Goal: Task Accomplishment & Management: Manage account settings

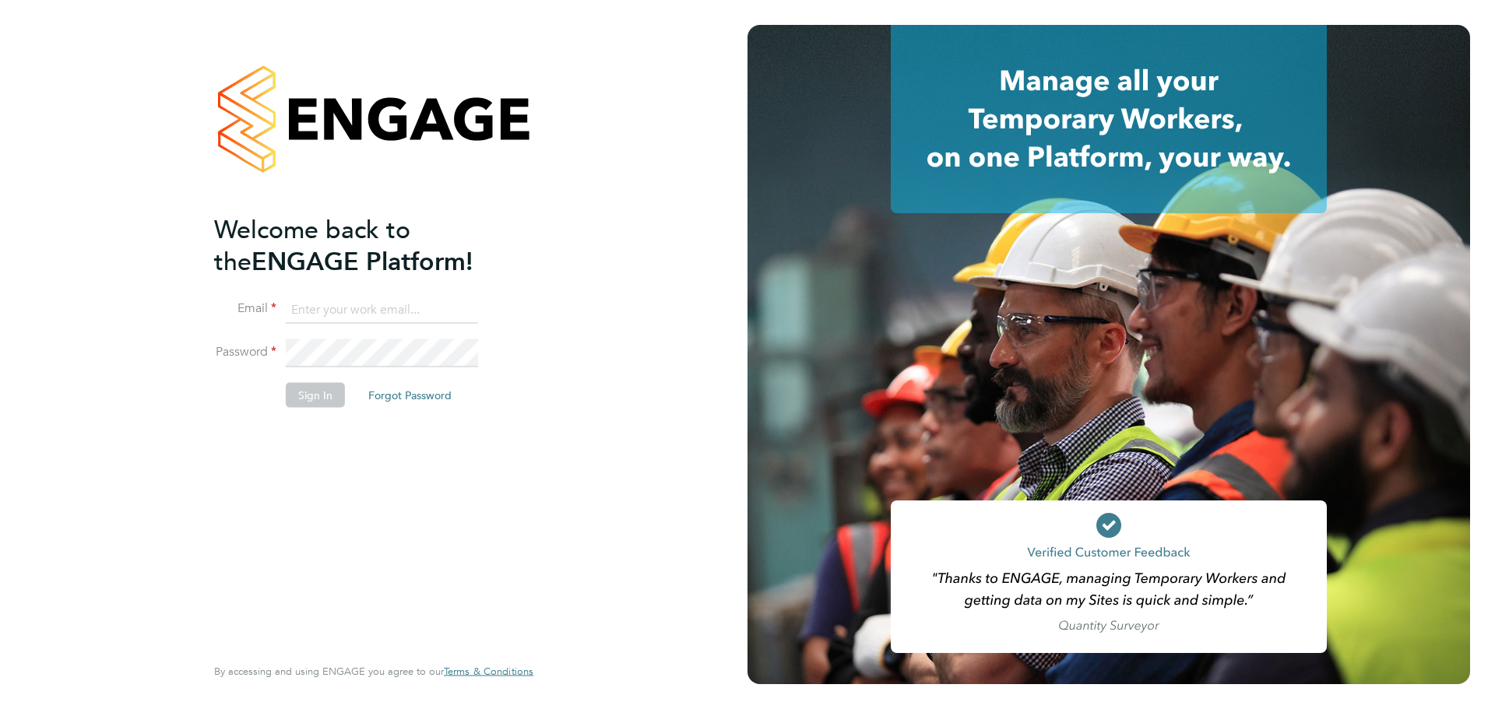
type input "[PERSON_NAME][EMAIL_ADDRESS][PERSON_NAME][PERSON_NAME][DOMAIN_NAME]"
click at [327, 395] on button "Sign In" at bounding box center [315, 395] width 59 height 25
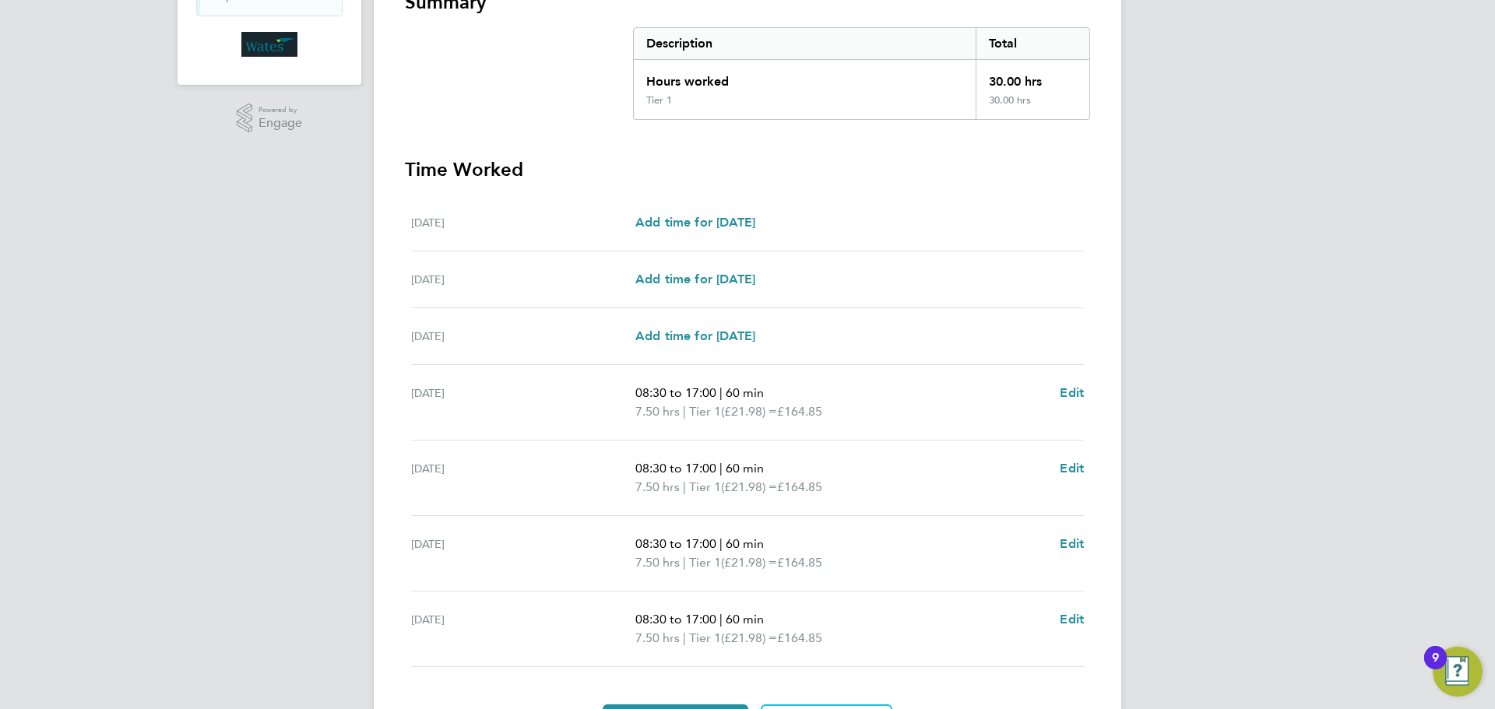
scroll to position [311, 0]
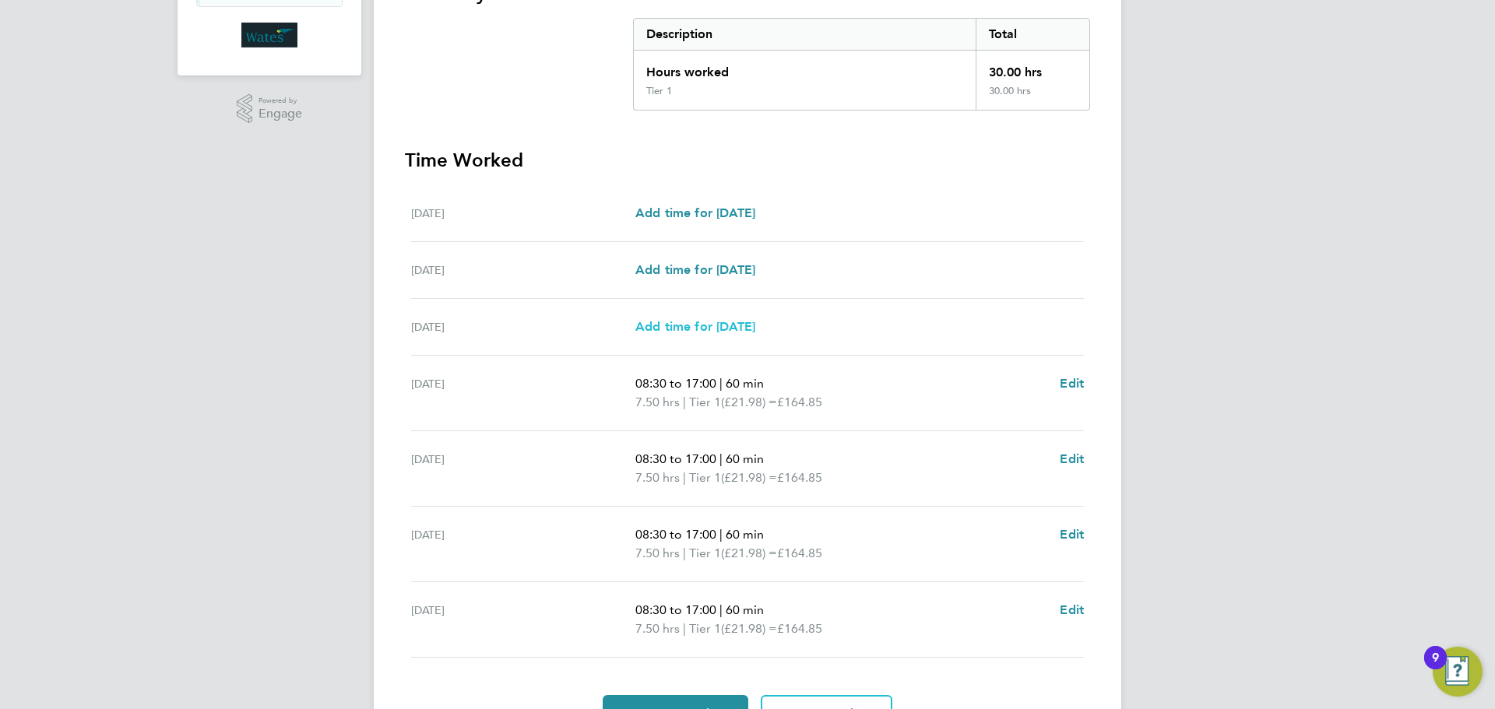
click at [704, 325] on span "Add time for Mon 25 Aug" at bounding box center [695, 326] width 120 height 15
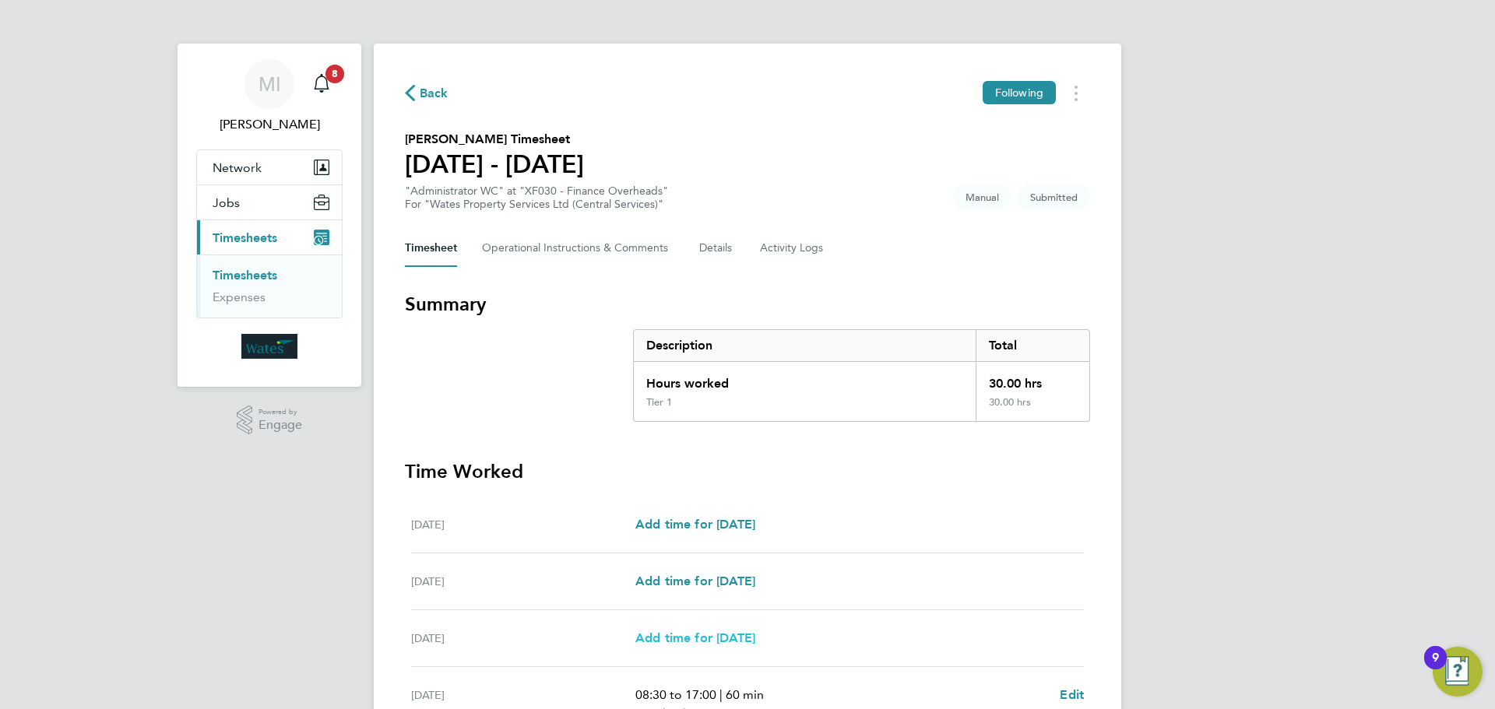
select select "60"
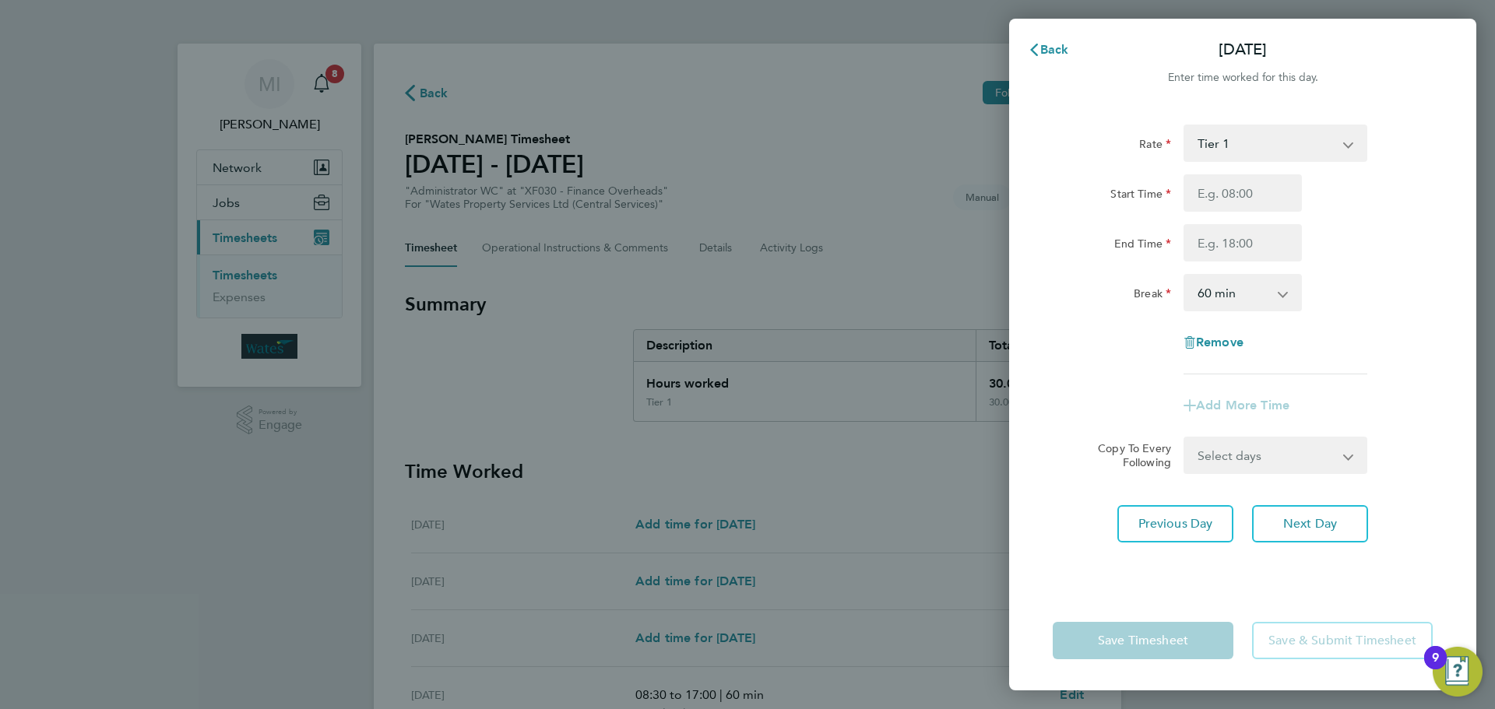
click at [1284, 150] on select "Tier 1" at bounding box center [1266, 143] width 162 height 34
click at [1414, 133] on div "Rate Tier 1" at bounding box center [1242, 143] width 392 height 37
click at [1202, 469] on select "Select days Day Tuesday Wednesday Thursday Friday" at bounding box center [1266, 455] width 163 height 34
click at [1113, 392] on div "Add More Time" at bounding box center [1242, 405] width 392 height 37
click at [1044, 47] on span "Back" at bounding box center [1054, 49] width 29 height 15
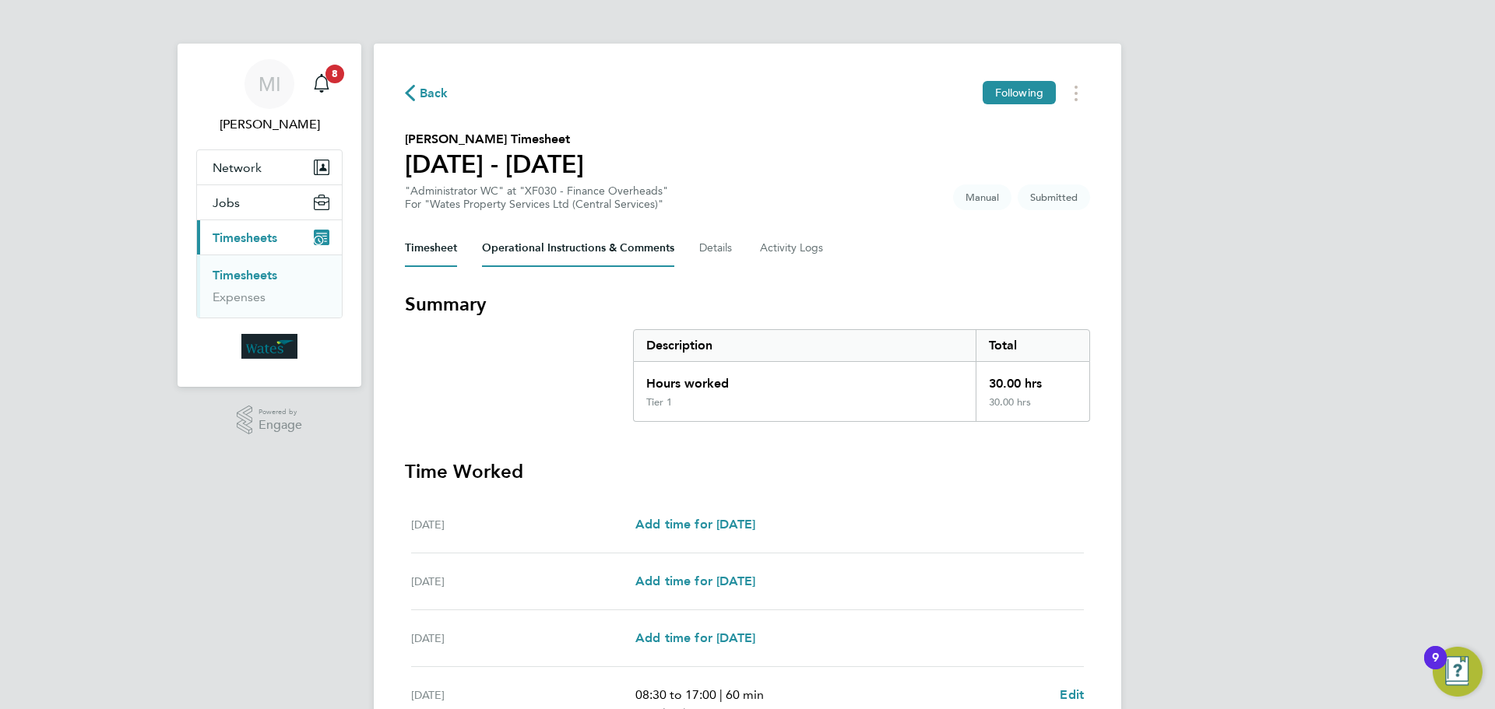
click at [625, 255] on Comments-tab "Operational Instructions & Comments" at bounding box center [578, 248] width 192 height 37
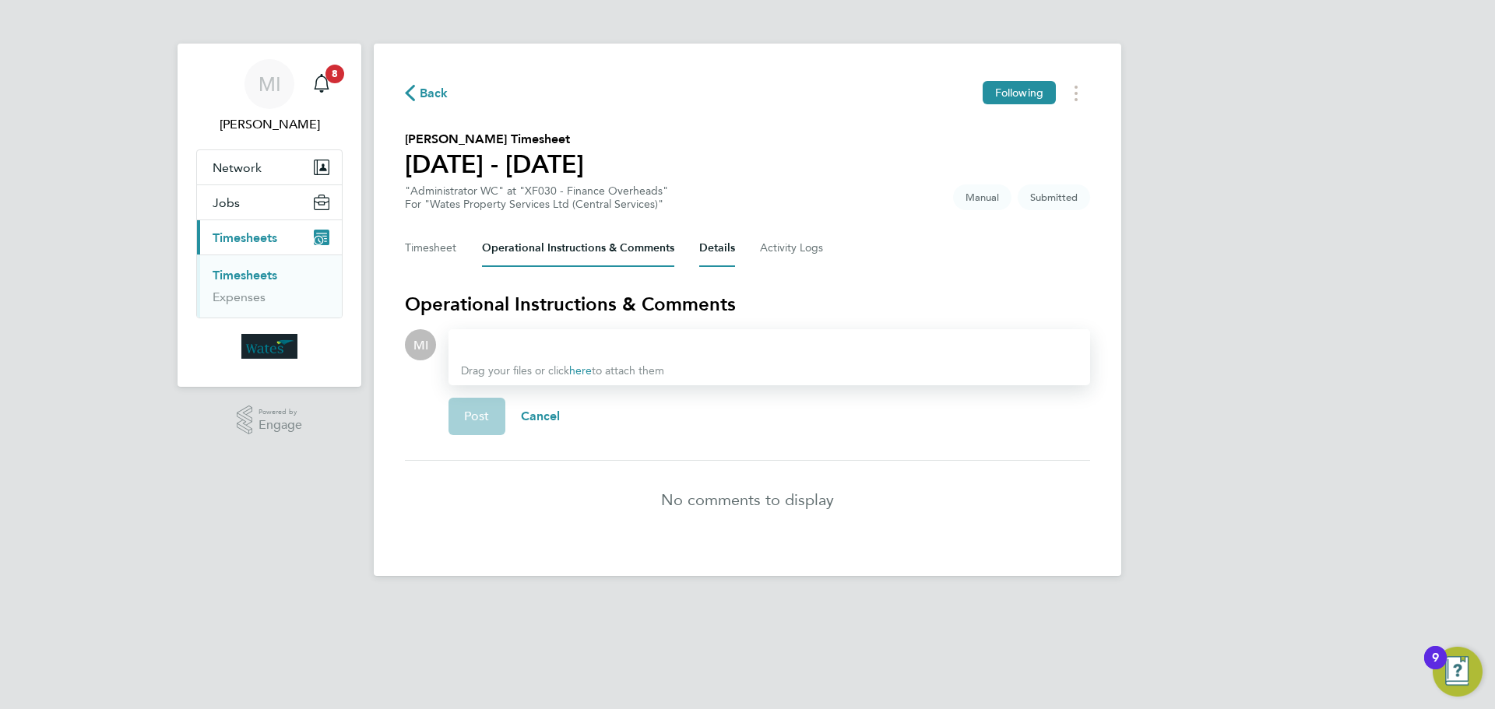
click at [717, 258] on button "Details" at bounding box center [717, 248] width 36 height 37
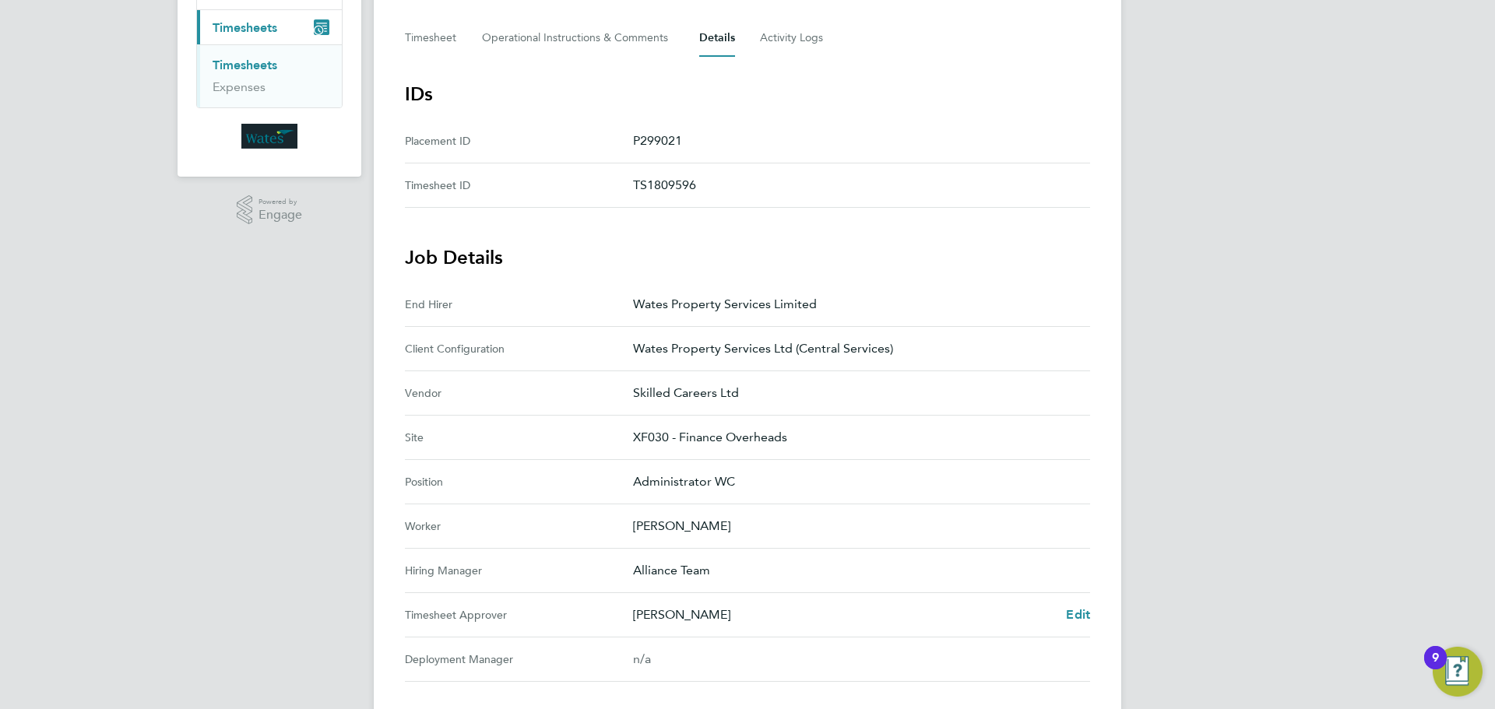
scroll to position [15, 0]
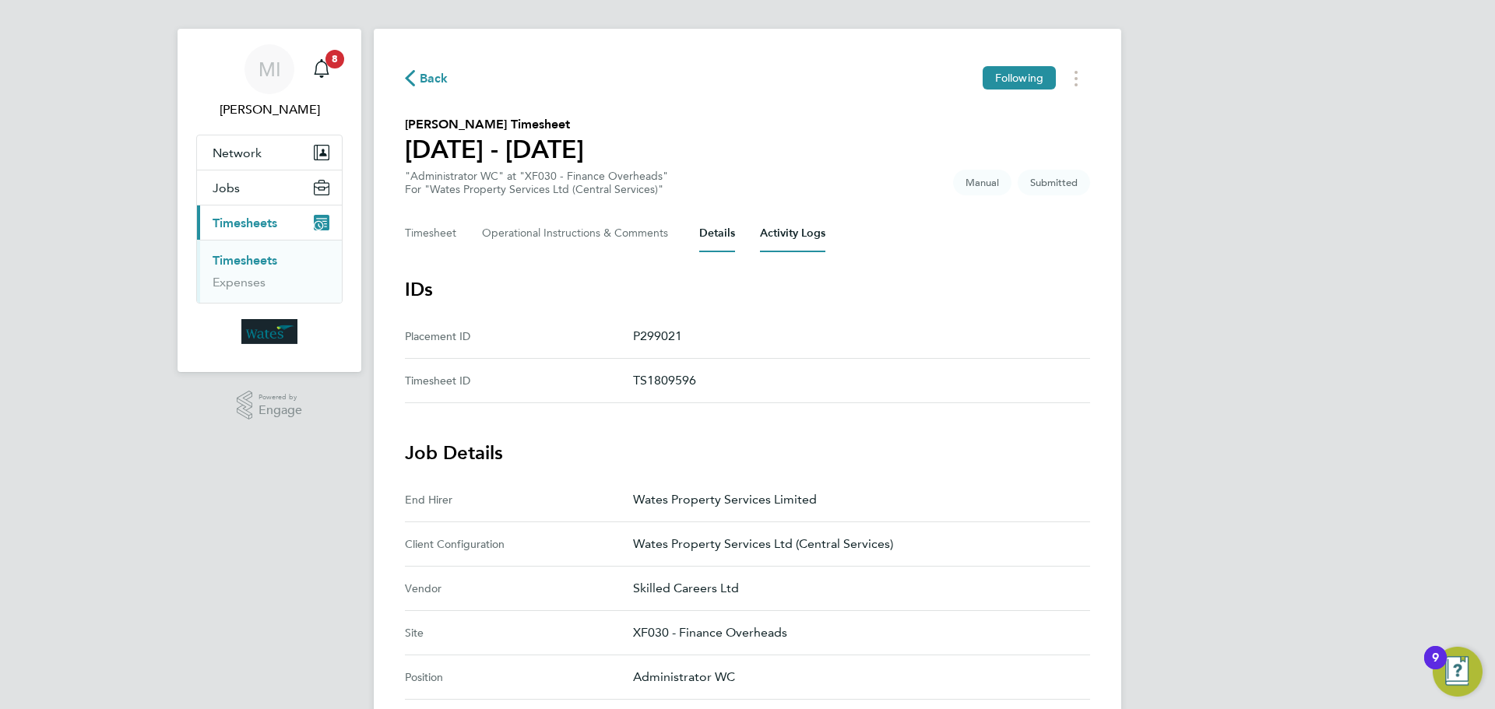
click at [780, 235] on Logs-tab "Activity Logs" at bounding box center [792, 233] width 65 height 37
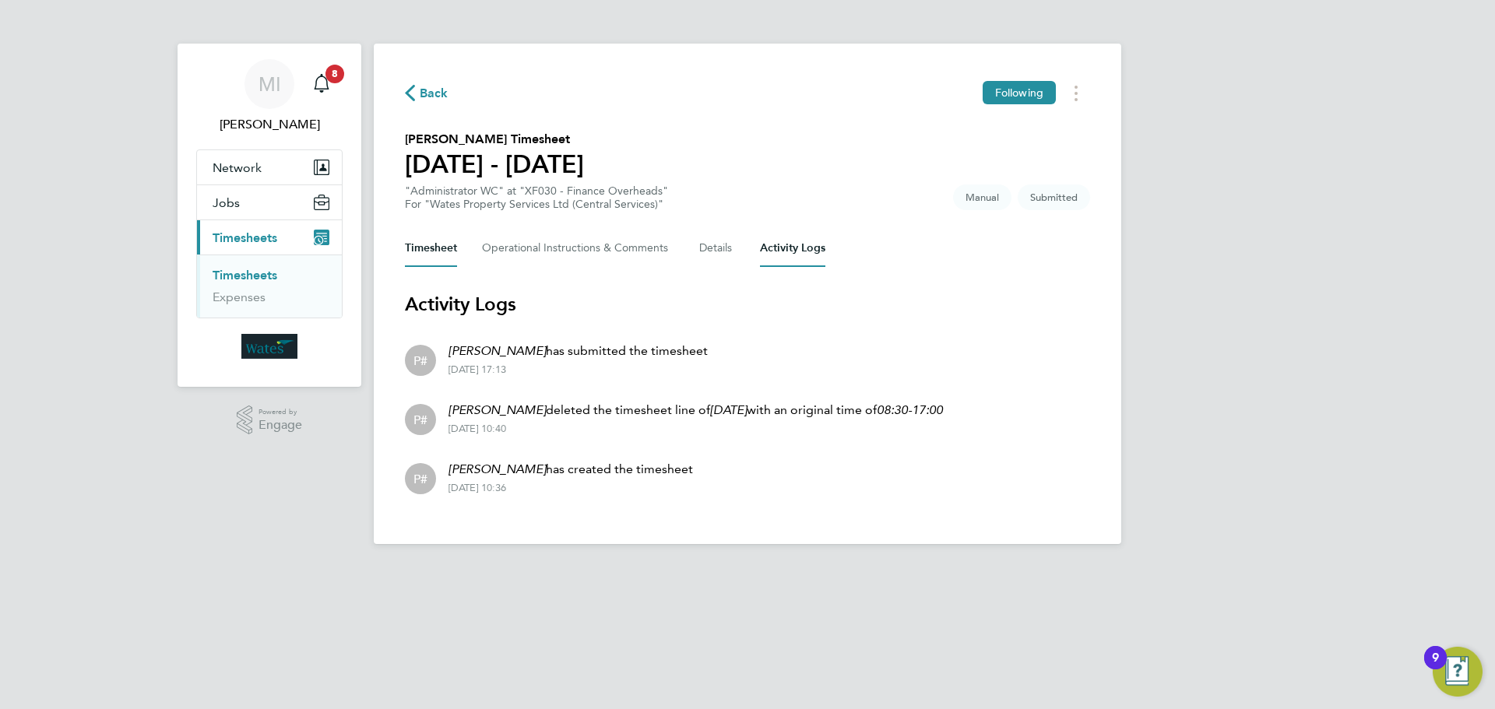
click at [448, 241] on button "Timesheet" at bounding box center [431, 248] width 52 height 37
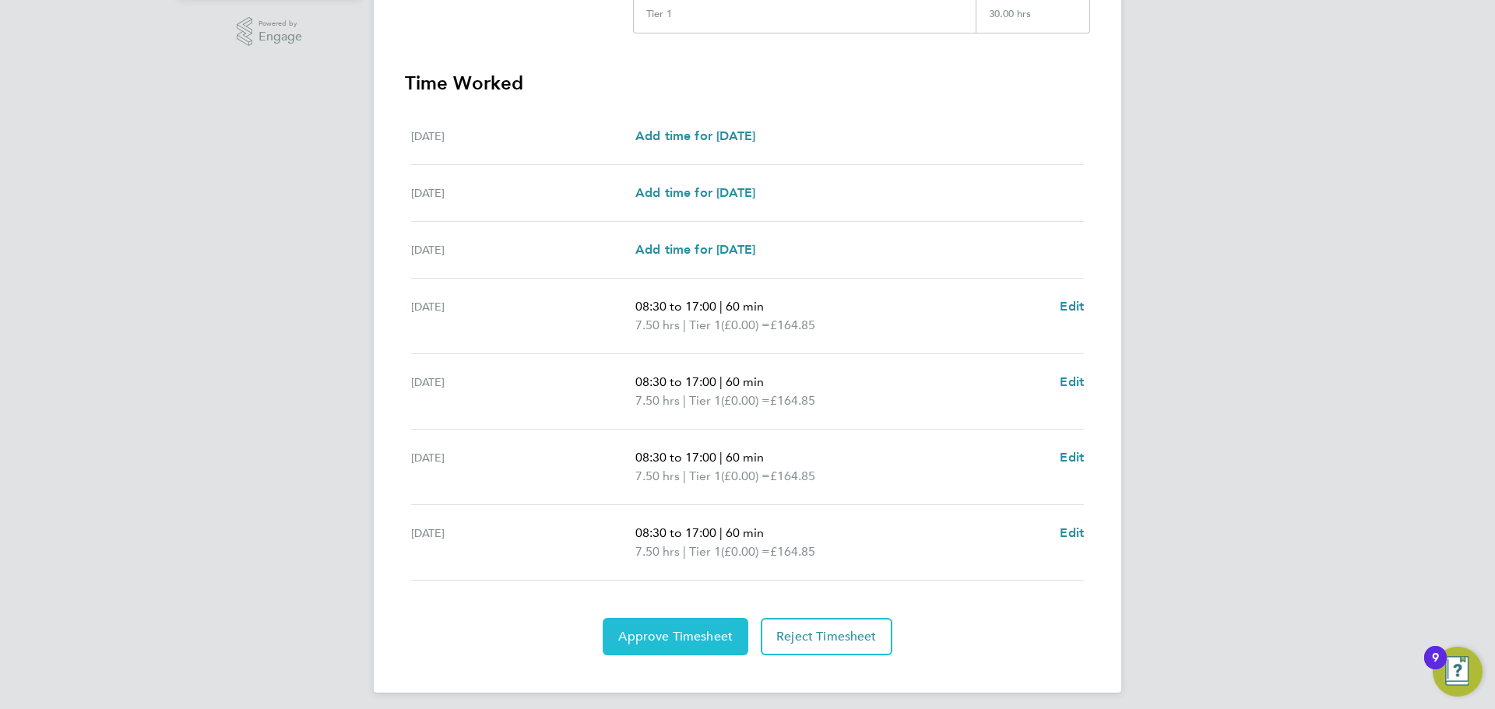
scroll to position [389, 0]
click at [659, 621] on button "Approve Timesheet" at bounding box center [675, 635] width 146 height 37
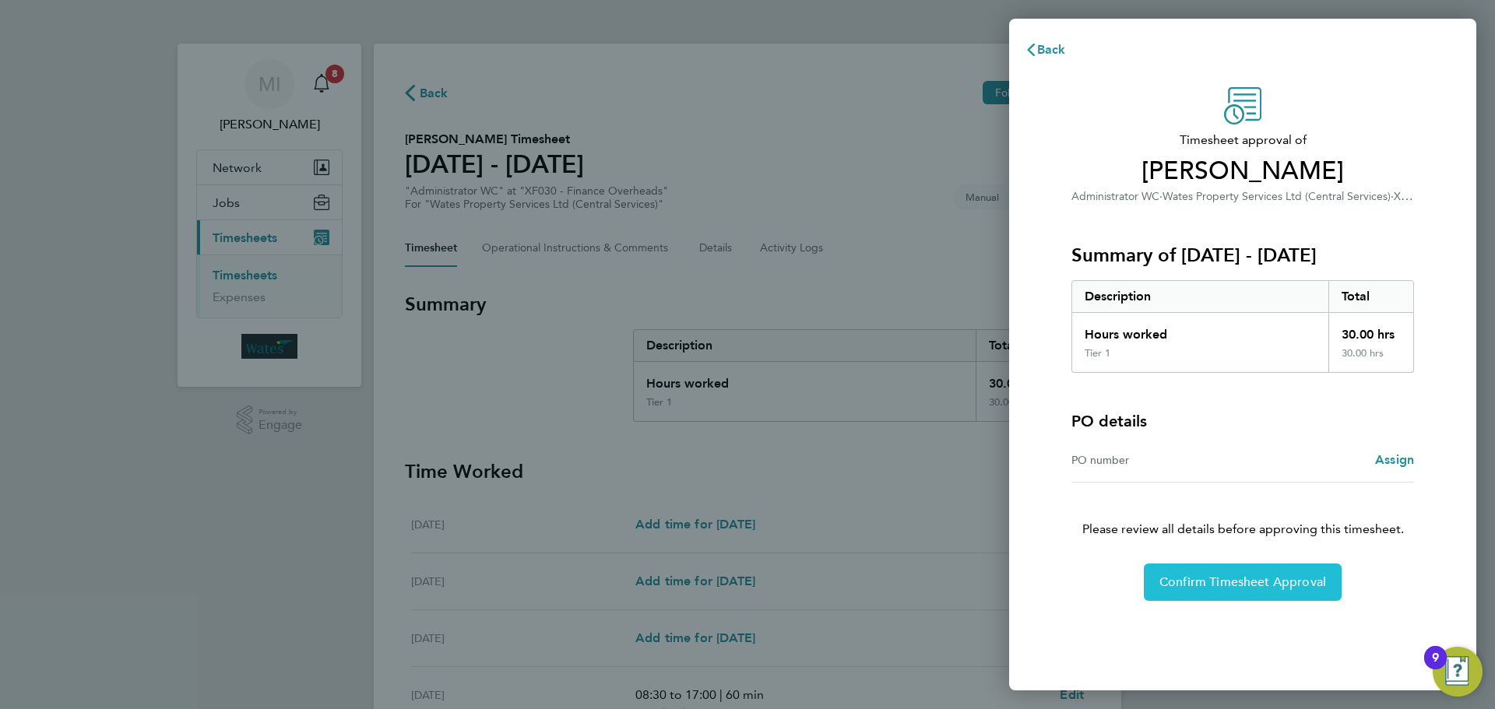
click at [1269, 581] on span "Confirm Timesheet Approval" at bounding box center [1242, 582] width 167 height 16
